Goal: Task Accomplishment & Management: Manage account settings

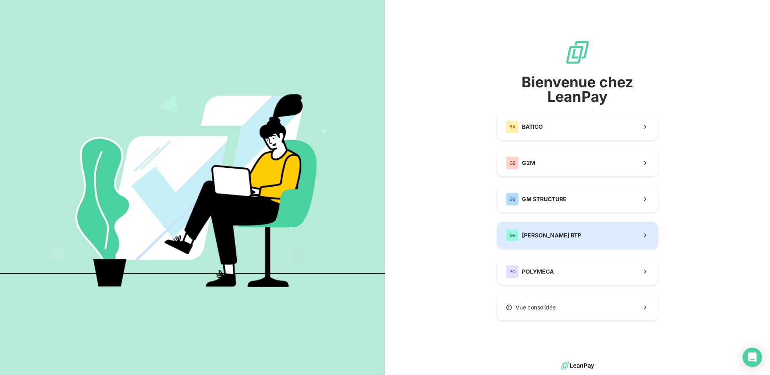
click at [574, 243] on button "GB [PERSON_NAME] BTP" at bounding box center [577, 235] width 161 height 27
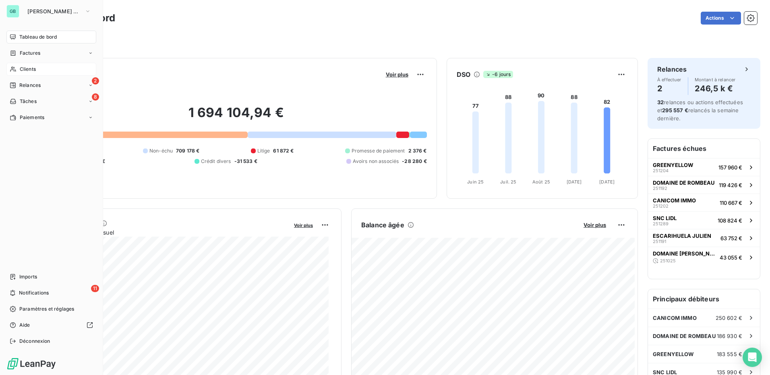
click at [26, 71] on span "Clients" at bounding box center [28, 69] width 16 height 7
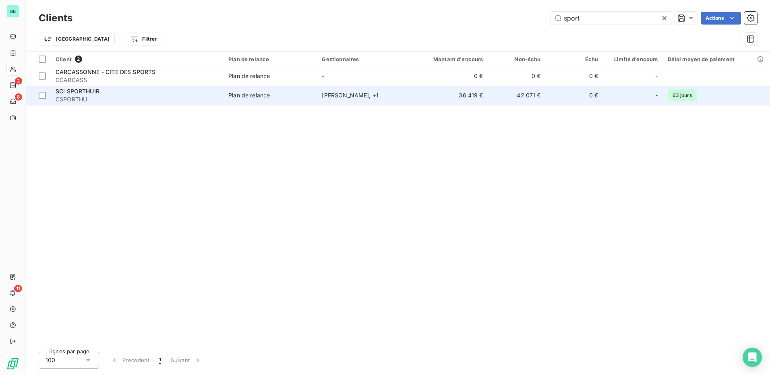
type input "sport"
click at [83, 93] on span "SCI SPORTHUIR" at bounding box center [78, 91] width 44 height 7
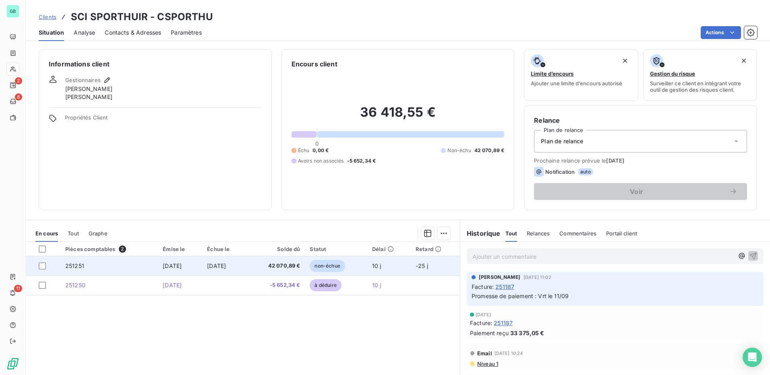
click at [290, 267] on span "42 070,89 €" at bounding box center [276, 266] width 48 height 8
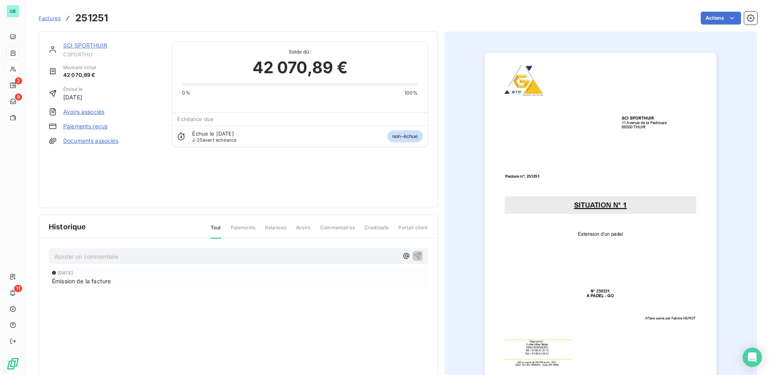
click at [593, 180] on img "button" at bounding box center [601, 217] width 232 height 328
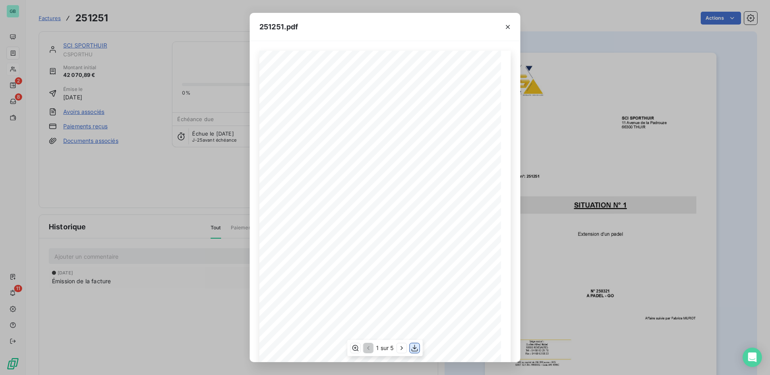
click at [415, 350] on icon "button" at bounding box center [415, 348] width 8 height 8
click at [507, 25] on icon "button" at bounding box center [508, 27] width 8 height 8
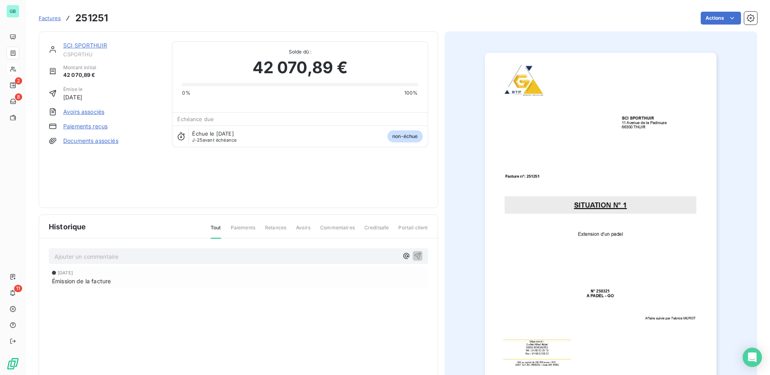
click at [51, 20] on span "Factures" at bounding box center [50, 18] width 22 height 6
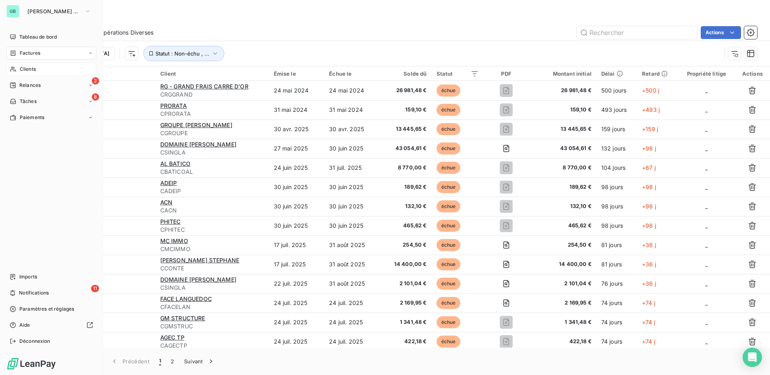
click at [20, 70] on span "Clients" at bounding box center [28, 69] width 16 height 7
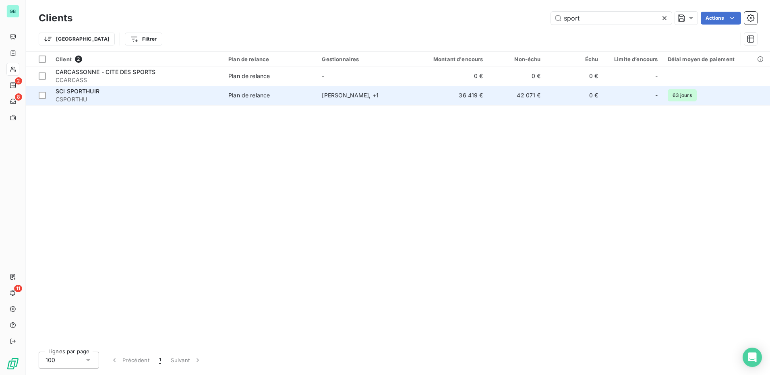
click at [75, 93] on span "SCI SPORTHUIR" at bounding box center [78, 91] width 44 height 7
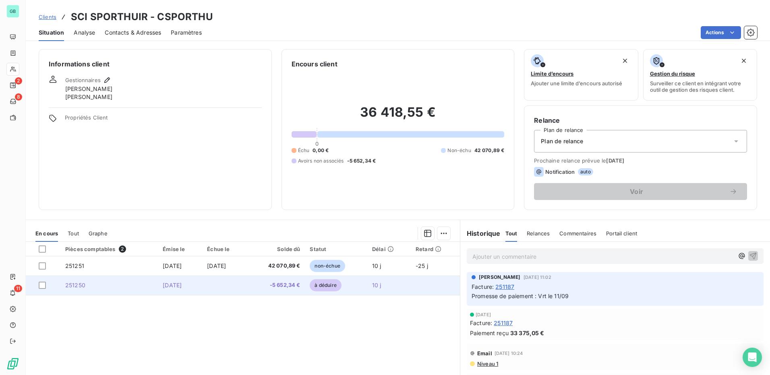
click at [71, 282] on span "251250" at bounding box center [75, 285] width 20 height 7
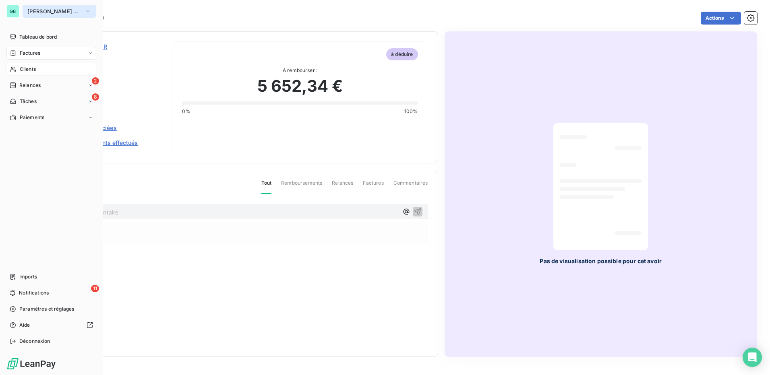
click at [31, 10] on span "[PERSON_NAME] BTP" at bounding box center [54, 11] width 54 height 6
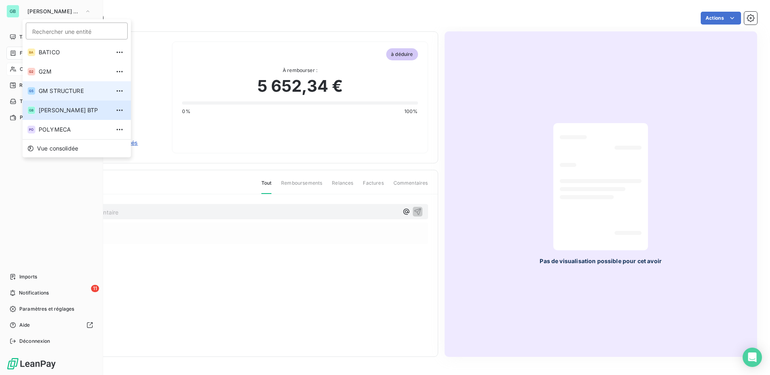
click at [42, 88] on span "GM STRUCTURE" at bounding box center [74, 91] width 71 height 8
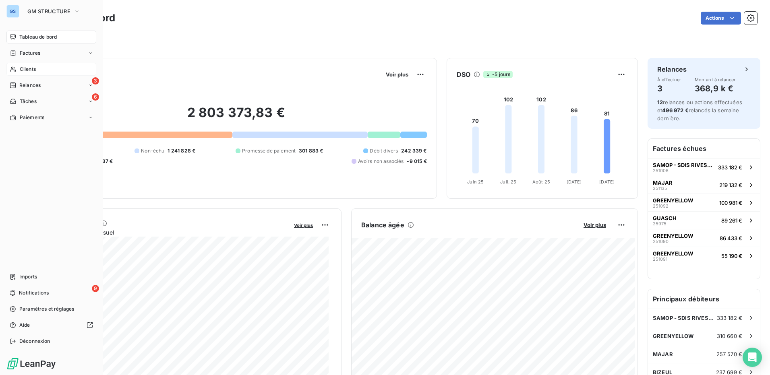
click at [28, 69] on span "Clients" at bounding box center [28, 69] width 16 height 7
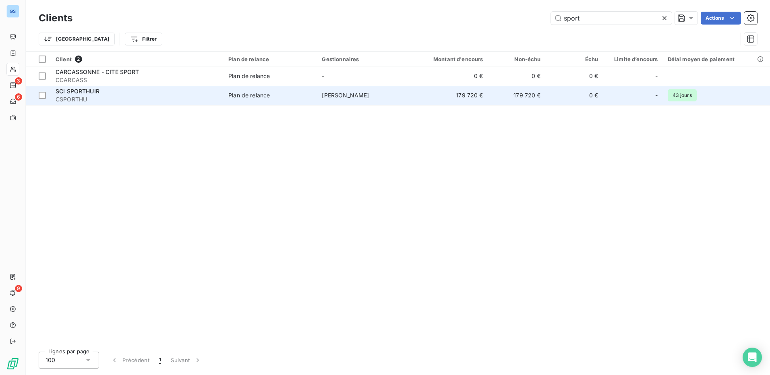
click at [74, 96] on span "CSPORTHU" at bounding box center [137, 99] width 163 height 8
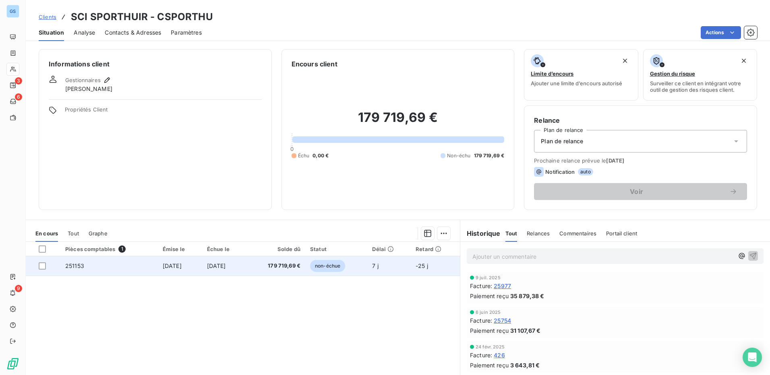
click at [163, 265] on span "[DATE]" at bounding box center [172, 266] width 19 height 7
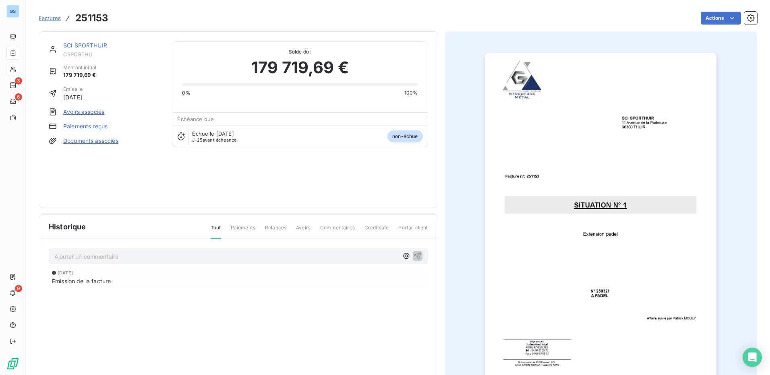
click at [639, 110] on img "button" at bounding box center [601, 217] width 232 height 328
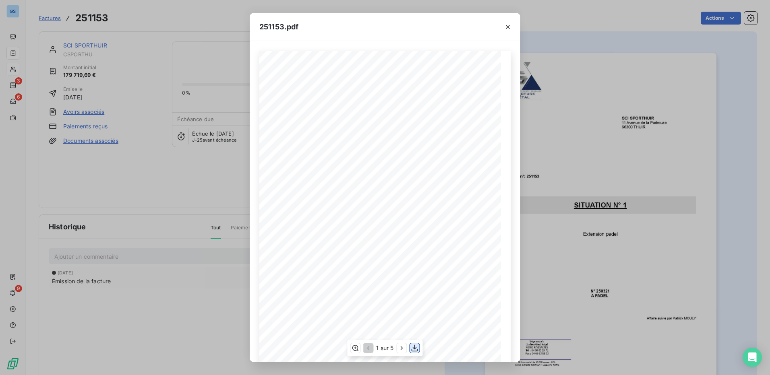
click at [415, 350] on icon "button" at bounding box center [415, 348] width 8 height 8
click at [510, 24] on icon "button" at bounding box center [508, 27] width 8 height 8
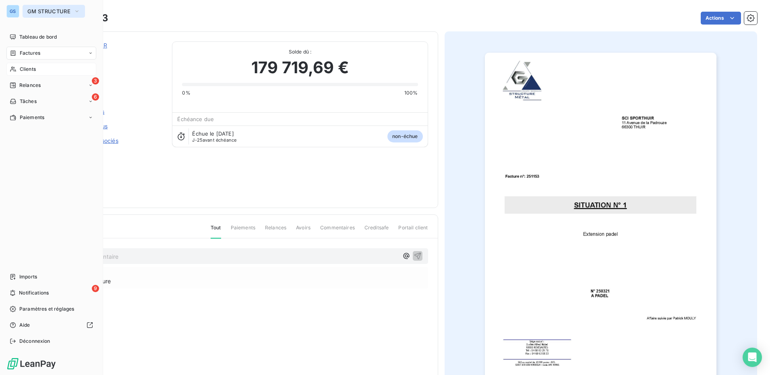
click at [33, 12] on span "GM STRUCTURE" at bounding box center [48, 11] width 43 height 6
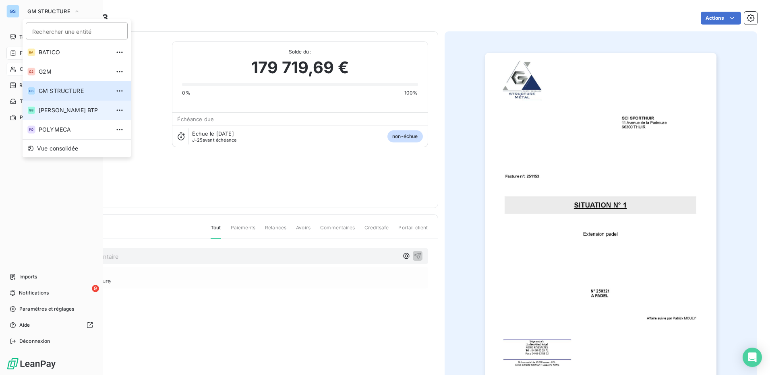
click at [45, 110] on span "[PERSON_NAME] BTP" at bounding box center [74, 110] width 71 height 8
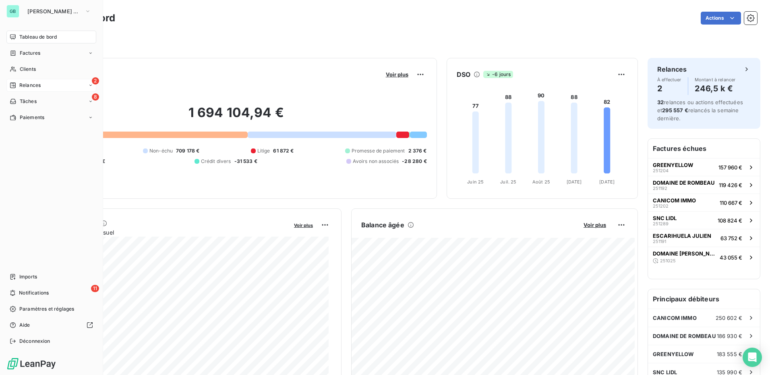
click at [55, 84] on div "2 Relances" at bounding box center [51, 85] width 90 height 13
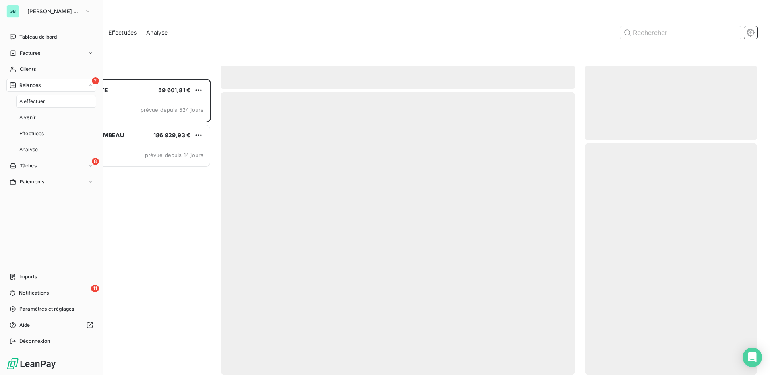
scroll to position [290, 166]
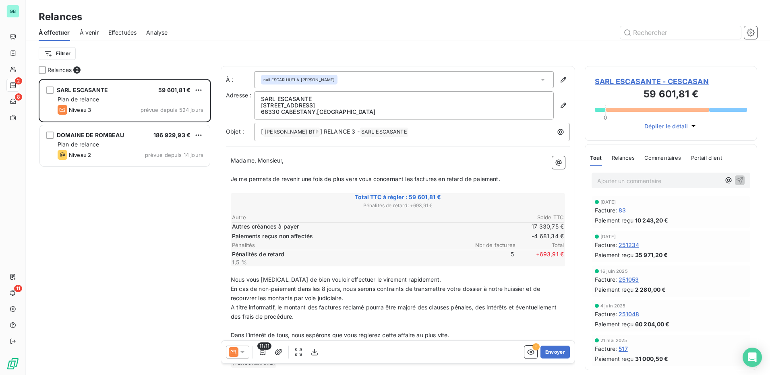
click at [125, 236] on div "SARL ESCASANTE 59 601,81 € Plan de relance Niveau 3 prévue depuis 524 jours DOM…" at bounding box center [125, 227] width 172 height 296
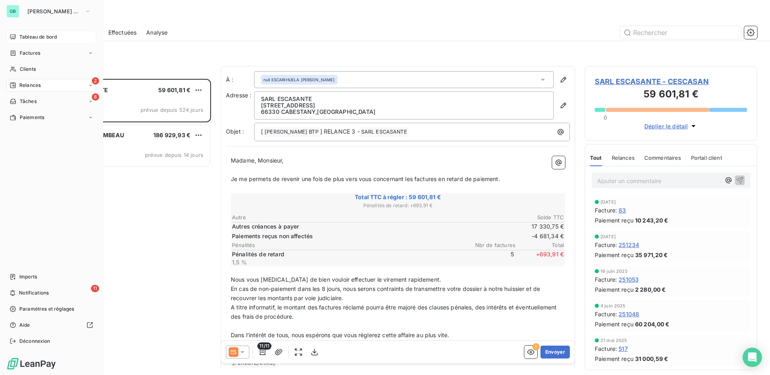
click at [37, 38] on span "Tableau de bord" at bounding box center [37, 36] width 37 height 7
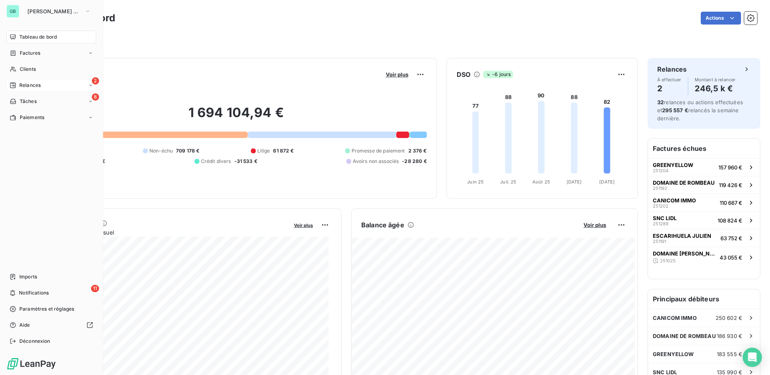
click at [60, 85] on div "2 Relances" at bounding box center [51, 85] width 90 height 13
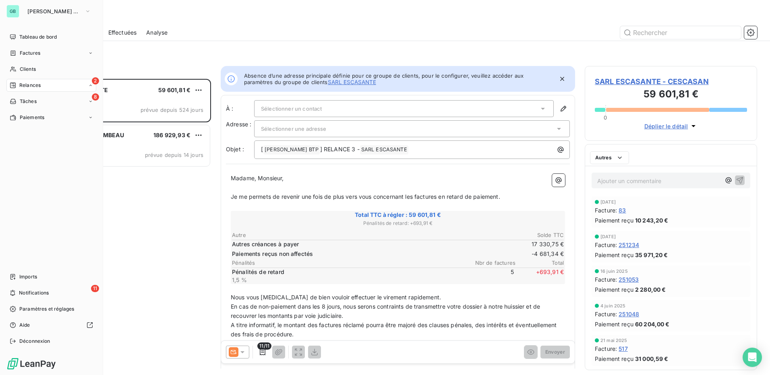
scroll to position [290, 166]
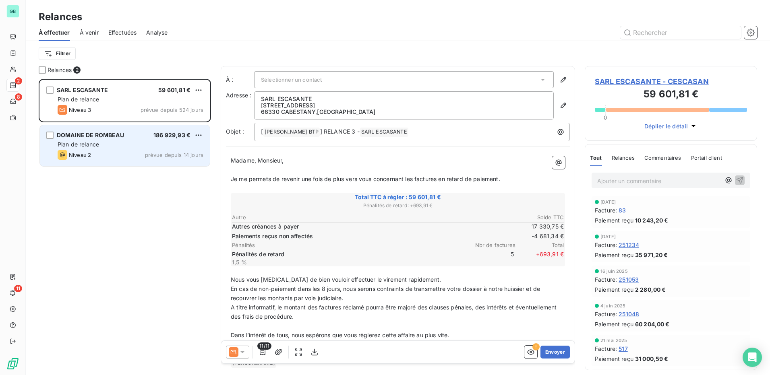
click at [128, 152] on div "Niveau 2 prévue depuis 14 jours" at bounding box center [131, 155] width 146 height 10
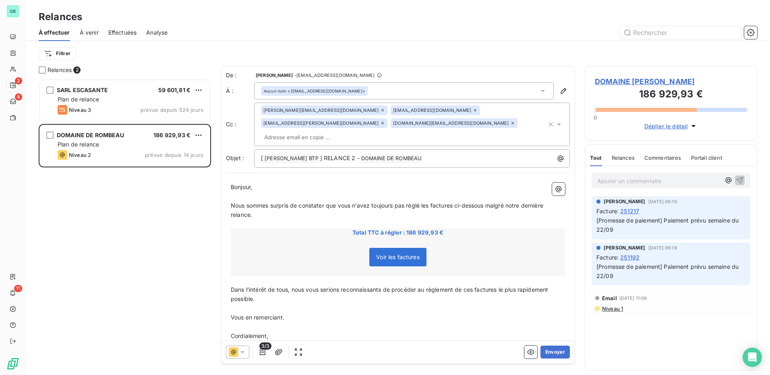
click at [664, 128] on span "Déplier le détail" at bounding box center [667, 126] width 44 height 8
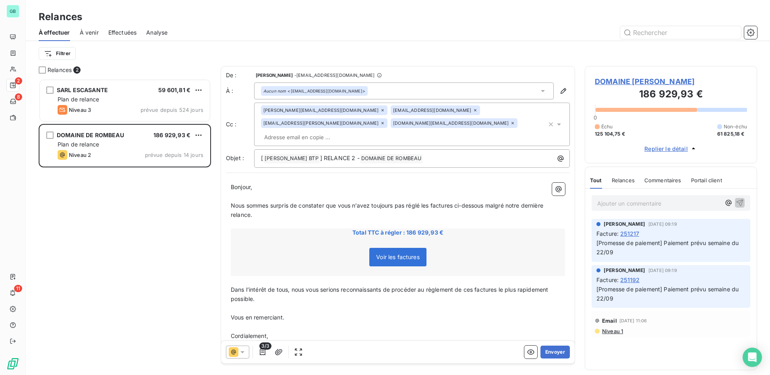
click at [667, 149] on span "Replier le détail" at bounding box center [667, 149] width 44 height 8
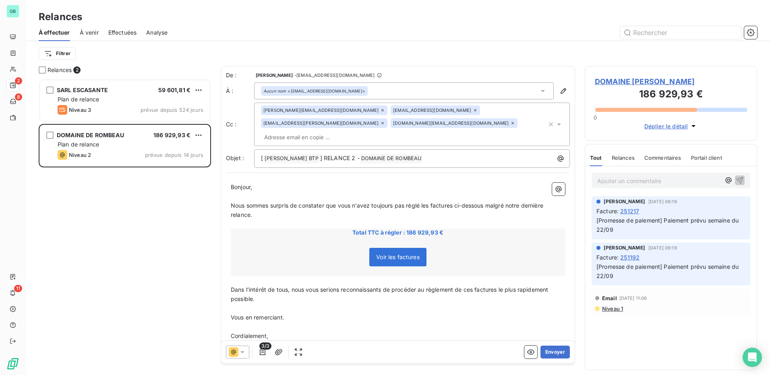
click at [659, 157] on span "Commentaires" at bounding box center [663, 158] width 37 height 6
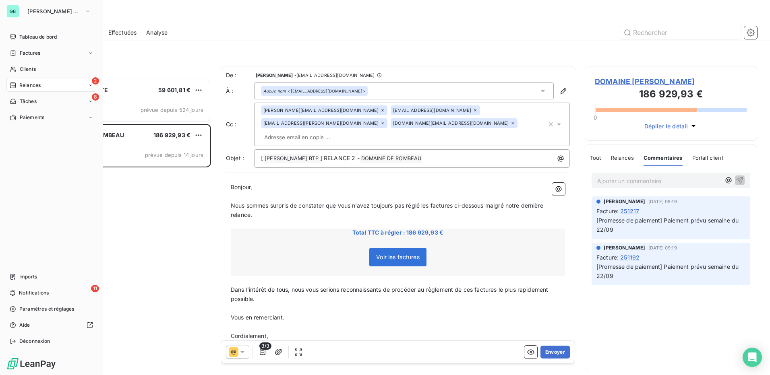
click at [16, 12] on div "GB" at bounding box center [12, 11] width 13 height 13
click at [29, 36] on span "Tableau de bord" at bounding box center [37, 36] width 37 height 7
